Goal: Information Seeking & Learning: Learn about a topic

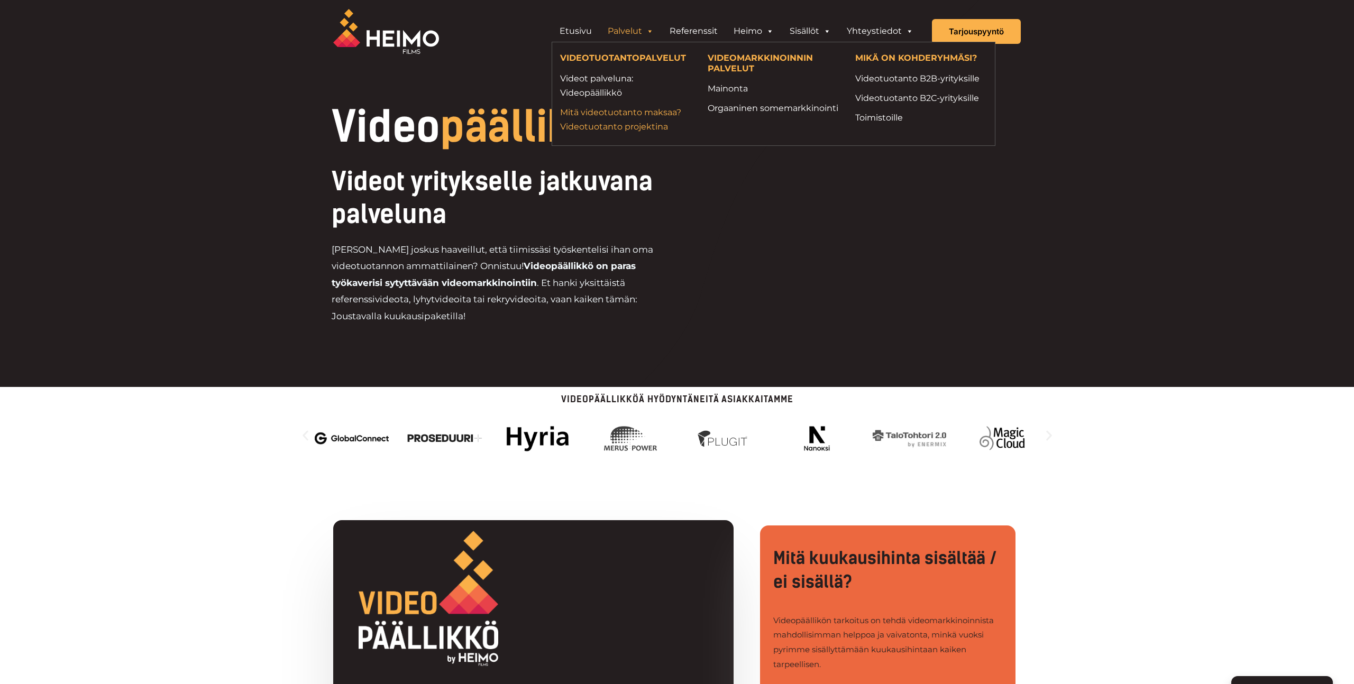
click at [607, 116] on link "Mitä videotuotanto maksaa? Videotuotanto projektina" at bounding box center [626, 119] width 132 height 29
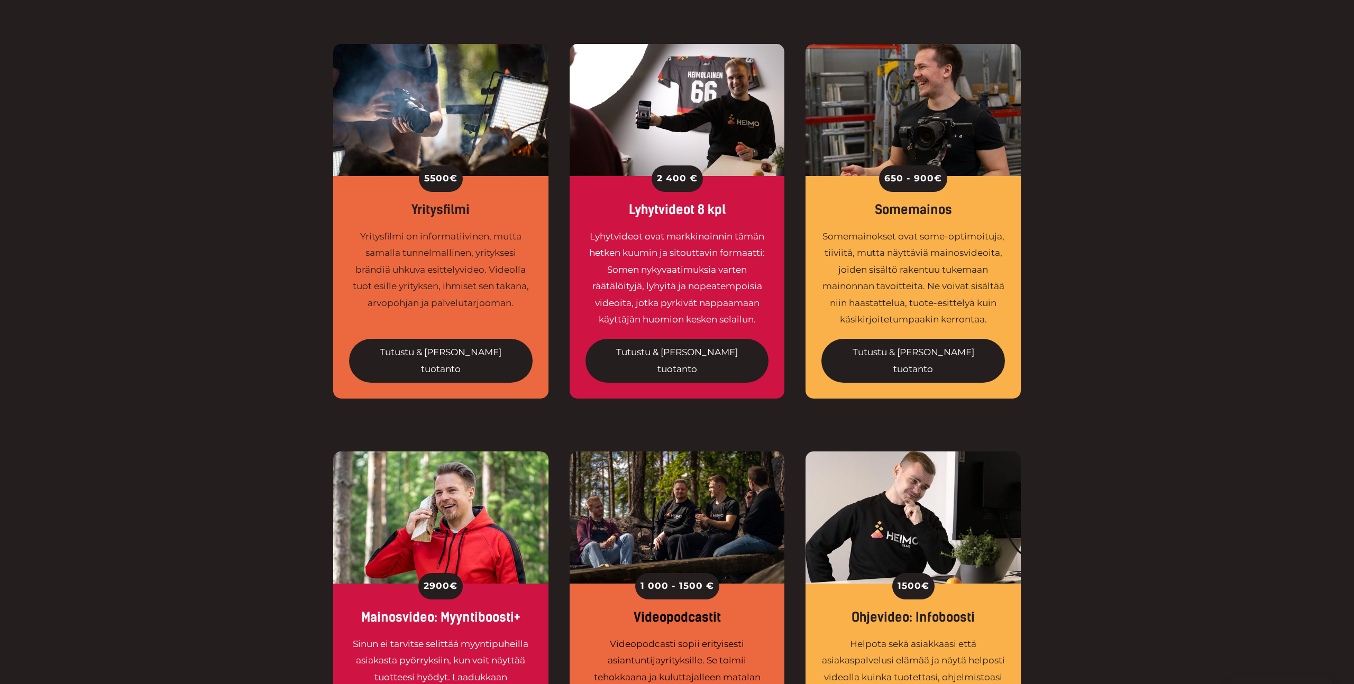
scroll to position [867, 0]
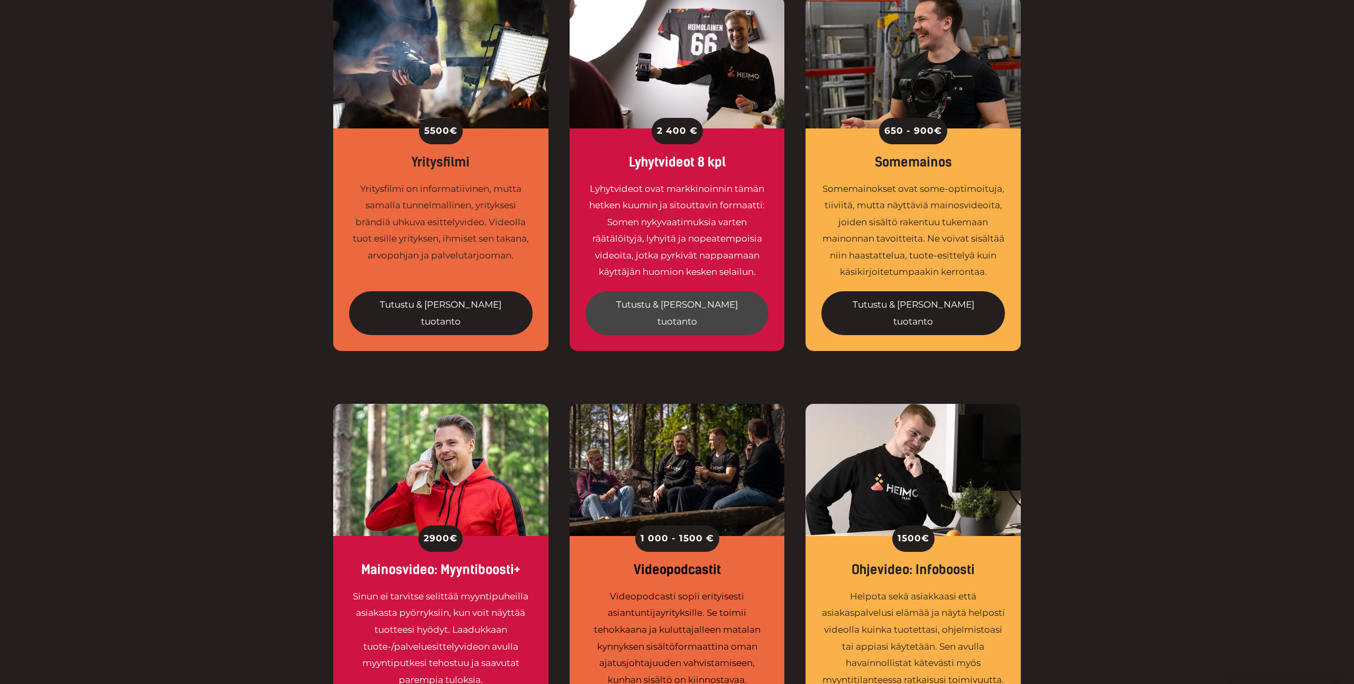
click at [676, 291] on link "Tutustu & [PERSON_NAME] tuotanto" at bounding box center [678, 313] width 184 height 44
